Goal: Check status: Check status

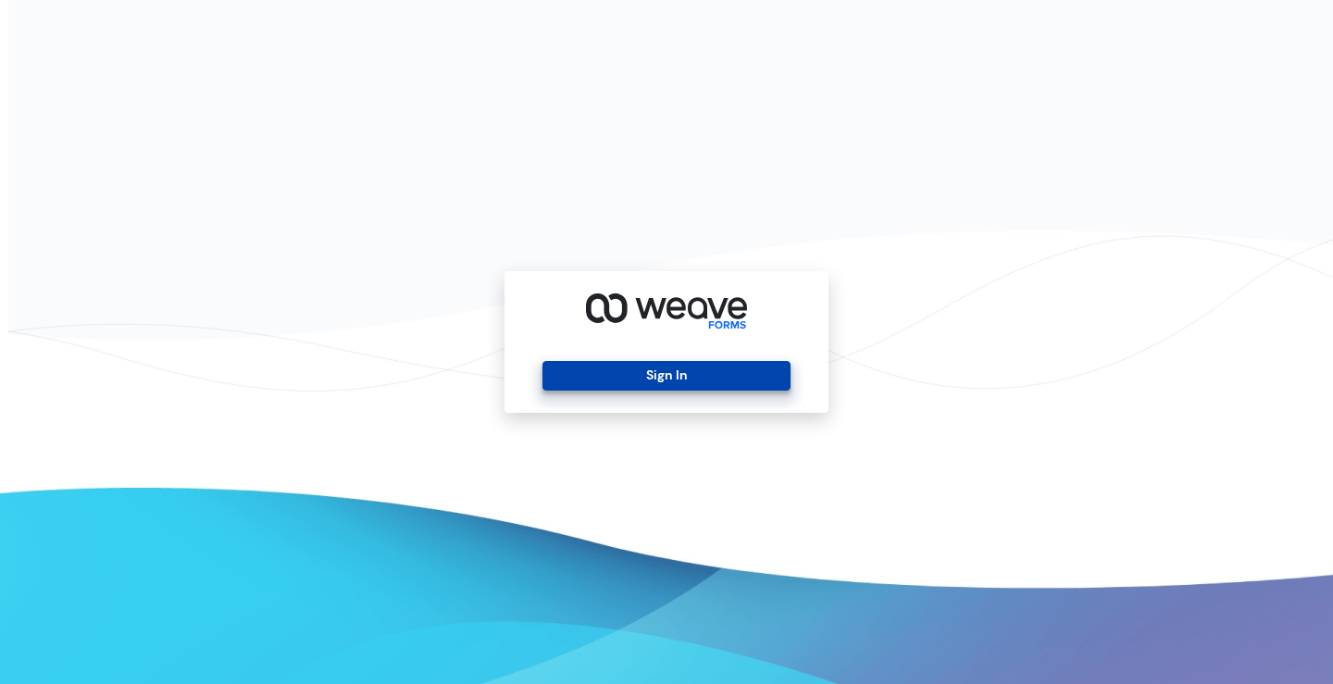
click at [601, 377] on button "Sign In" at bounding box center [666, 376] width 247 height 30
